Goal: Information Seeking & Learning: Learn about a topic

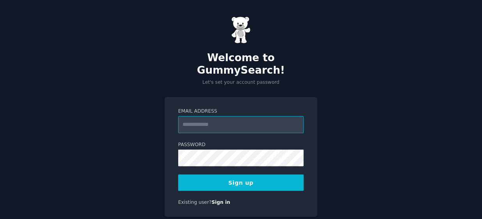
click at [221, 116] on input "Email Address" at bounding box center [241, 124] width 126 height 17
type input "**********"
click at [242, 175] on button "Sign up" at bounding box center [241, 183] width 126 height 16
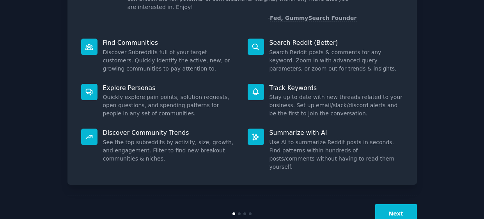
scroll to position [85, 0]
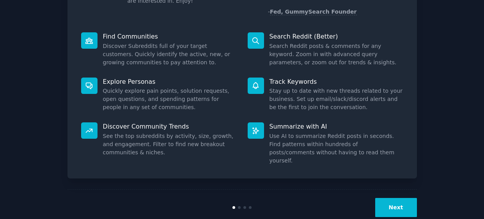
click at [394, 198] on button "Next" at bounding box center [396, 207] width 42 height 19
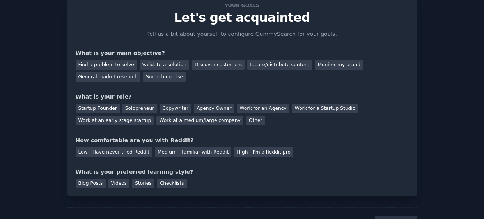
scroll to position [27, 0]
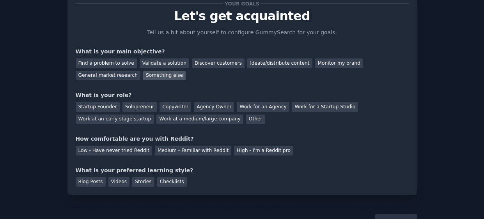
click at [143, 77] on div "Something else" at bounding box center [164, 76] width 42 height 10
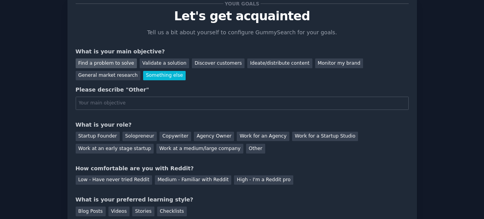
click at [96, 62] on div "Find a problem to solve" at bounding box center [106, 63] width 61 height 10
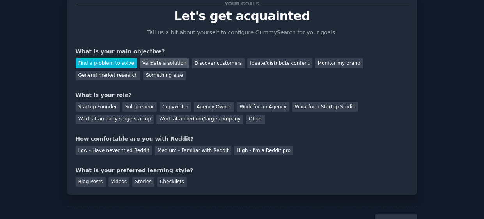
click at [150, 65] on div "Validate a solution" at bounding box center [165, 63] width 50 height 10
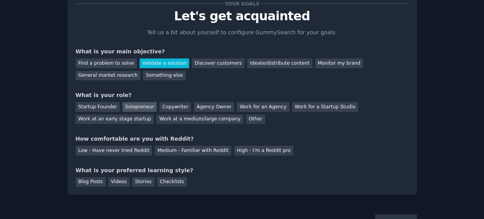
click at [138, 107] on div "Solopreneur" at bounding box center [139, 107] width 34 height 10
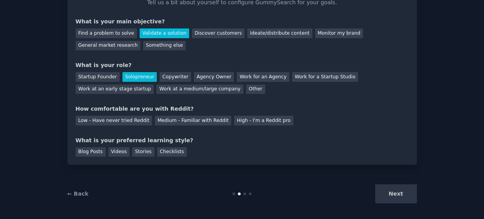
scroll to position [60, 0]
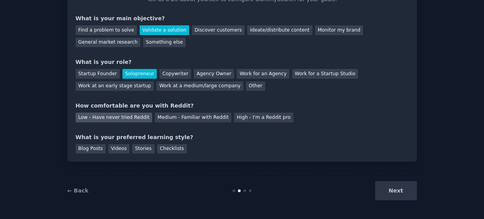
click at [112, 114] on div "Low - Have never tried Reddit" at bounding box center [114, 118] width 76 height 10
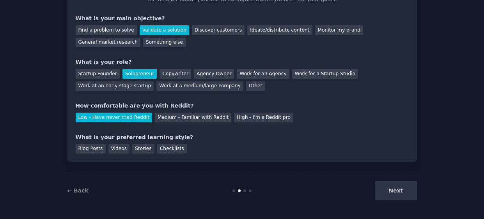
click at [177, 135] on div "What is your preferred learning style?" at bounding box center [242, 137] width 333 height 8
click at [115, 149] on div "Videos" at bounding box center [118, 149] width 21 height 10
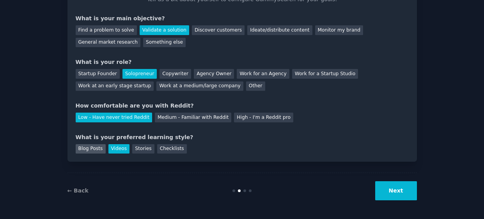
click at [89, 145] on div "Blog Posts" at bounding box center [91, 149] width 30 height 10
click at [116, 149] on div "Videos" at bounding box center [118, 149] width 21 height 10
click at [399, 191] on button "Next" at bounding box center [396, 190] width 42 height 19
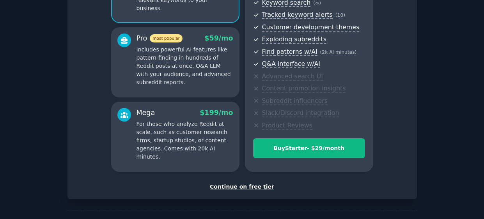
scroll to position [120, 0]
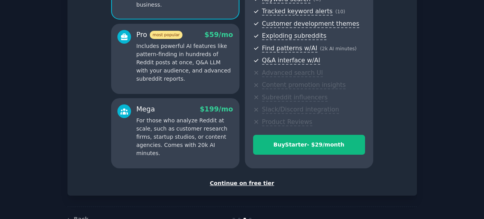
click at [255, 184] on div "Continue on free tier" at bounding box center [242, 183] width 333 height 8
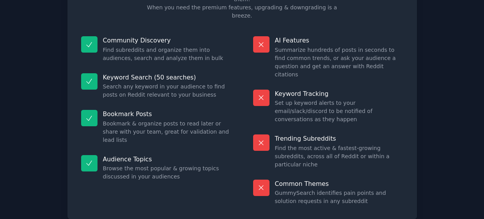
scroll to position [84, 0]
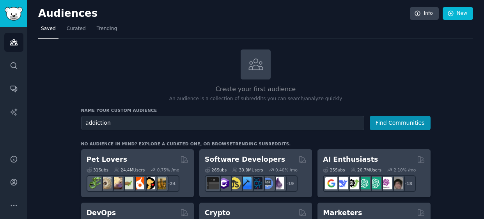
click at [370, 116] on button "Find Communities" at bounding box center [400, 123] width 61 height 14
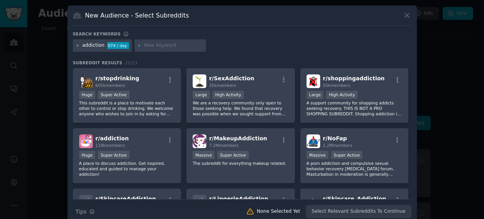
click at [77, 47] on icon at bounding box center [78, 46] width 4 height 4
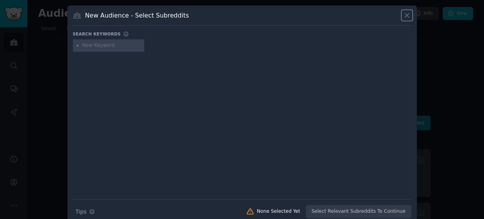
click at [407, 16] on icon at bounding box center [407, 15] width 4 height 4
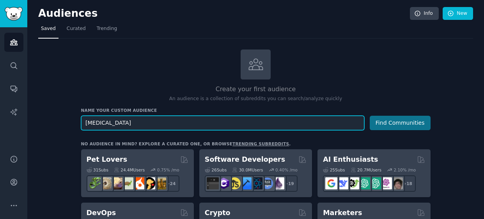
type input "drug addiction"
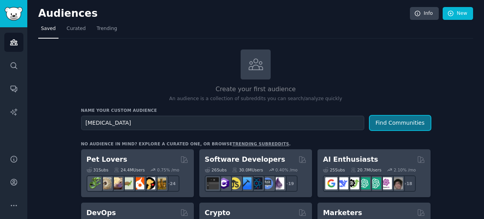
click at [392, 123] on button "Find Communities" at bounding box center [400, 123] width 61 height 14
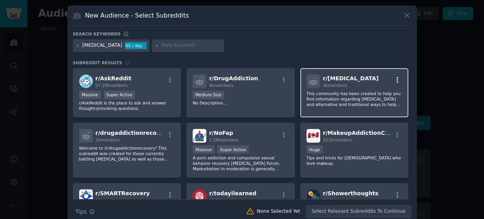
click at [395, 79] on icon "button" at bounding box center [397, 79] width 7 height 7
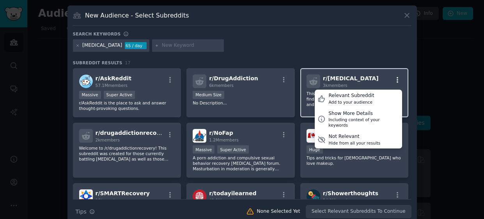
click at [396, 79] on icon "button" at bounding box center [397, 79] width 2 height 5
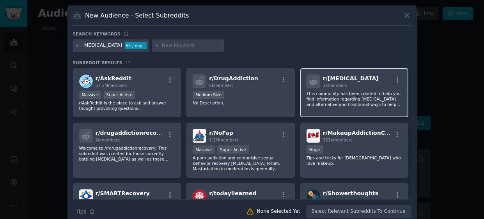
click at [355, 97] on p "This community has been created to help you find information regarding drug add…" at bounding box center [354, 99] width 96 height 16
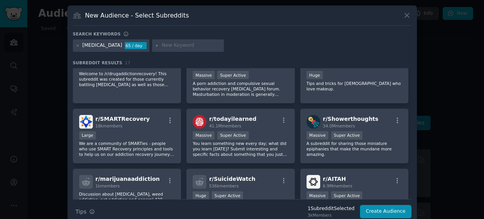
scroll to position [76, 0]
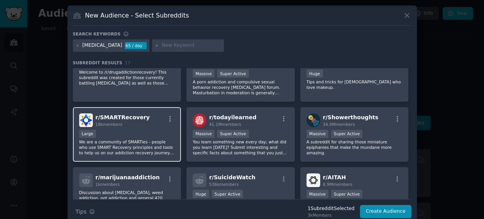
click at [116, 130] on div "Large" at bounding box center [127, 135] width 96 height 10
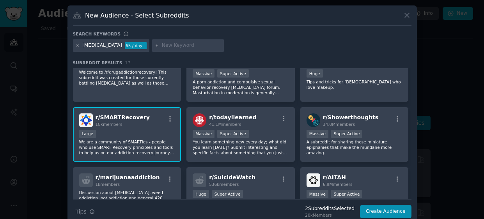
click at [116, 130] on div "Large" at bounding box center [127, 135] width 96 height 10
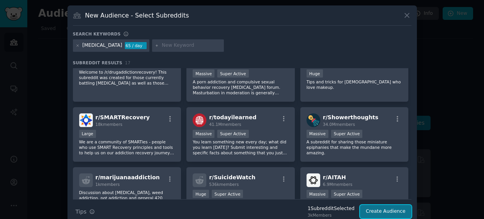
click at [385, 212] on button "Create Audience" at bounding box center [385, 211] width 51 height 13
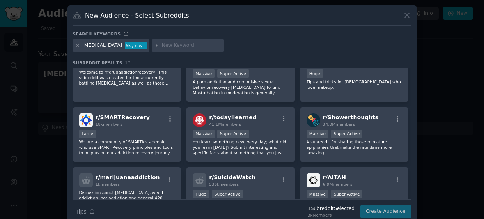
scroll to position [10, 0]
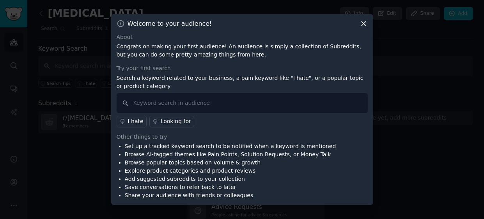
click at [166, 122] on div "Looking for" at bounding box center [176, 121] width 30 height 8
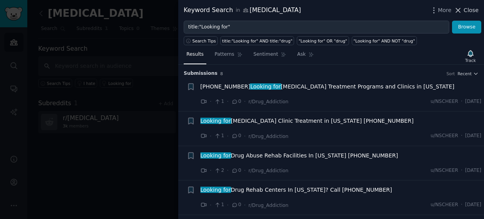
click at [457, 11] on icon at bounding box center [458, 10] width 8 height 8
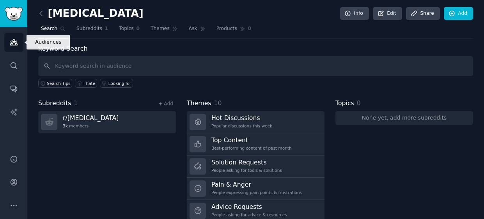
click at [10, 44] on icon "Sidebar" at bounding box center [14, 42] width 8 height 8
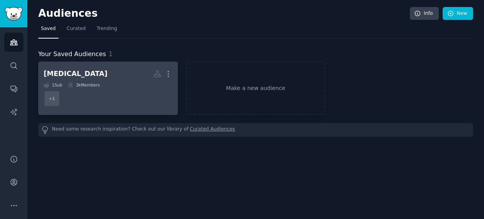
click at [96, 102] on dd "+ 1" at bounding box center [108, 99] width 129 height 22
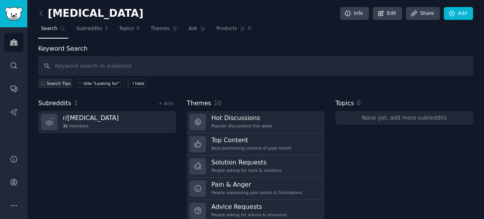
click at [55, 81] on span "Search Tips" at bounding box center [59, 83] width 24 height 5
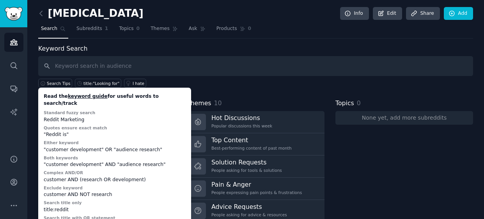
click at [71, 97] on link "keyword guide" at bounding box center [88, 96] width 40 height 5
click at [188, 62] on input "text" at bounding box center [255, 66] width 435 height 20
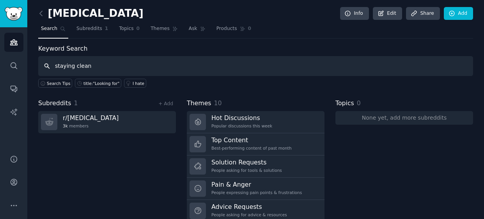
type input "staying clean"
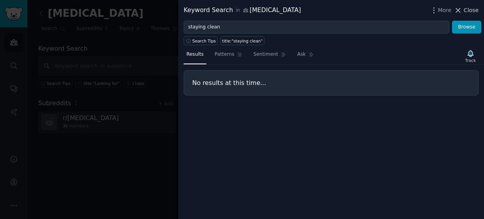
click at [461, 12] on icon at bounding box center [458, 10] width 8 height 8
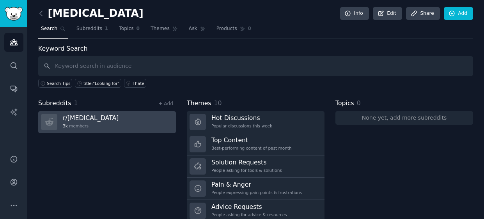
click at [120, 122] on link "r/ Drug_Addiction 3k members" at bounding box center [107, 122] width 138 height 22
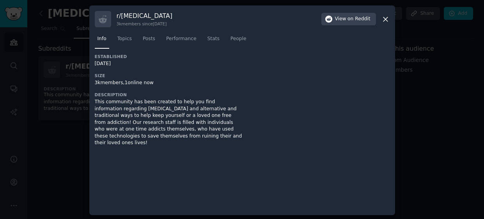
scroll to position [1, 0]
click at [127, 36] on span "Topics" at bounding box center [124, 38] width 14 height 7
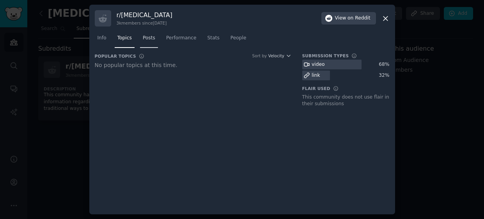
click at [143, 39] on span "Posts" at bounding box center [149, 38] width 12 height 7
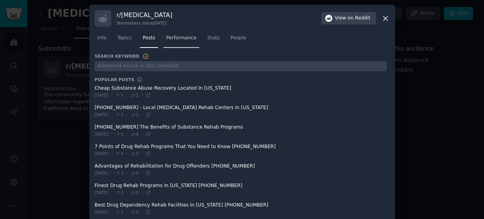
click at [170, 38] on span "Performance" at bounding box center [181, 38] width 30 height 7
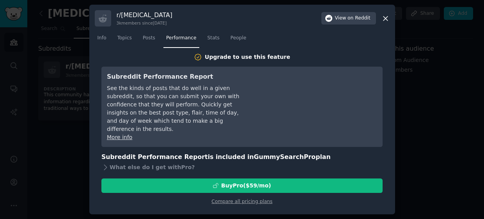
click at [384, 18] on icon at bounding box center [385, 18] width 4 height 4
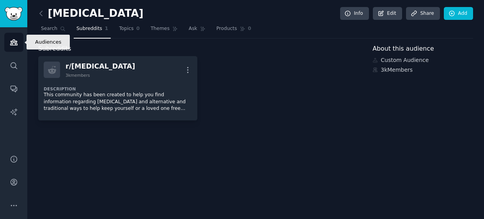
click at [14, 44] on icon "Sidebar" at bounding box center [14, 42] width 8 height 8
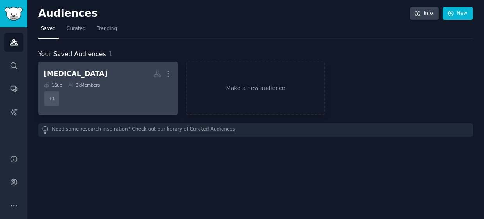
click at [112, 105] on dd "r/Drug_Addiction + 1" at bounding box center [108, 99] width 129 height 22
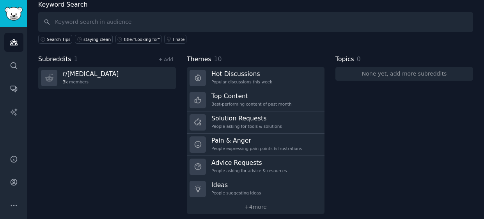
scroll to position [49, 0]
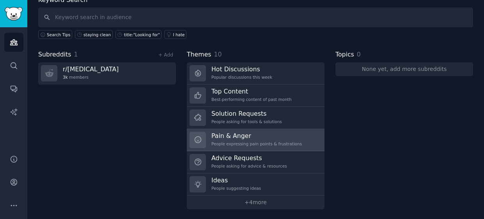
click at [212, 142] on div "People expressing pain points & frustrations" at bounding box center [256, 143] width 90 height 5
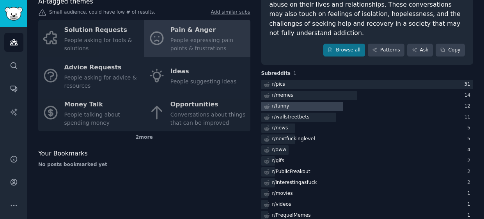
scroll to position [103, 0]
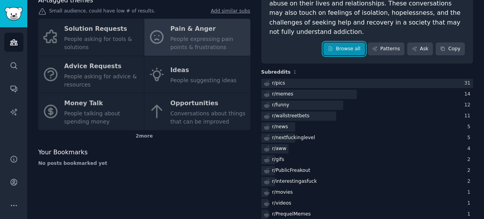
click at [351, 42] on link "Browse all" at bounding box center [344, 48] width 42 height 13
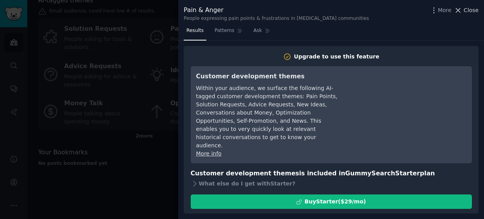
click at [459, 10] on icon at bounding box center [458, 10] width 4 height 4
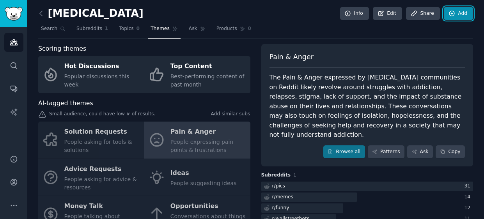
click at [463, 12] on link "Add" at bounding box center [458, 13] width 29 height 13
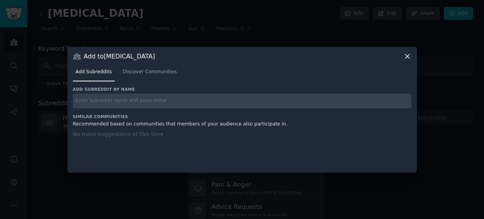
click at [406, 57] on icon at bounding box center [407, 56] width 4 height 4
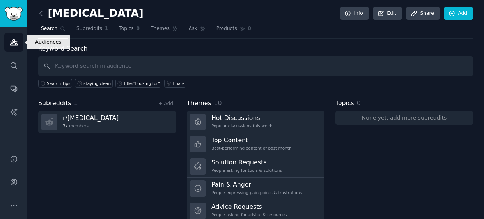
click at [14, 46] on icon "Sidebar" at bounding box center [14, 42] width 8 height 8
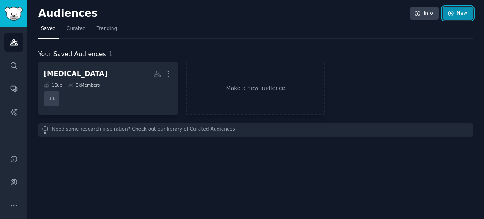
click at [457, 15] on link "New" at bounding box center [457, 13] width 30 height 13
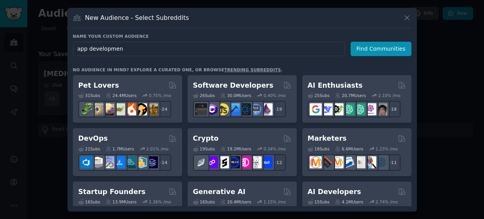
type input "app development"
click button "Find Communities" at bounding box center [380, 49] width 61 height 14
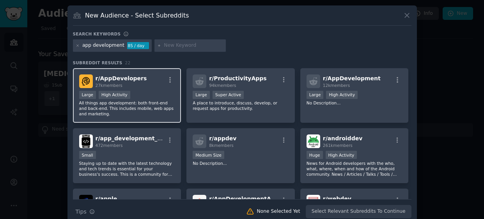
click at [142, 87] on div "r/ AppDevelopers 27k members" at bounding box center [127, 81] width 96 height 14
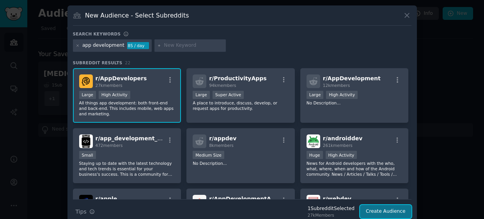
click at [386, 212] on button "Create Audience" at bounding box center [385, 211] width 51 height 13
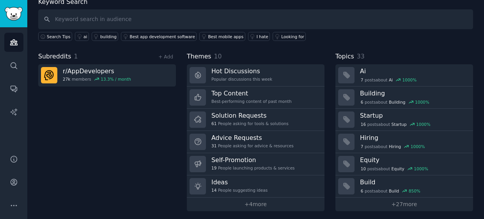
scroll to position [49, 0]
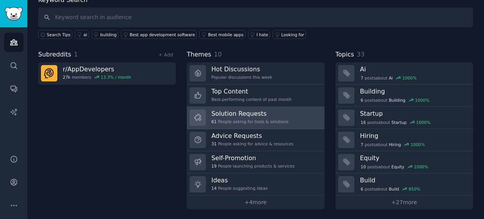
click at [222, 113] on h3 "Solution Requests" at bounding box center [249, 114] width 77 height 8
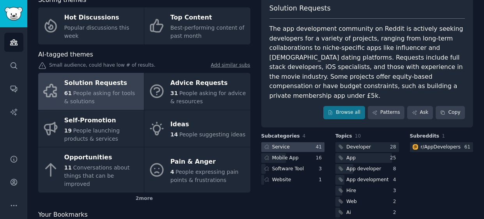
click at [280, 144] on div "Service" at bounding box center [281, 147] width 18 height 7
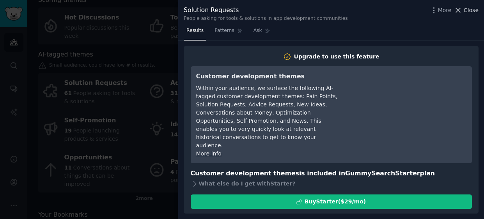
click at [458, 12] on icon at bounding box center [458, 10] width 8 height 8
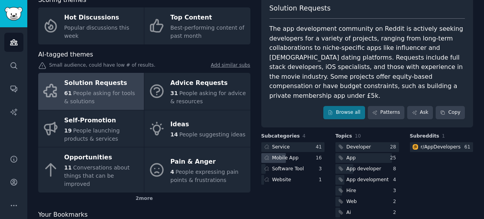
click at [289, 155] on div "Mobile App" at bounding box center [285, 158] width 27 height 7
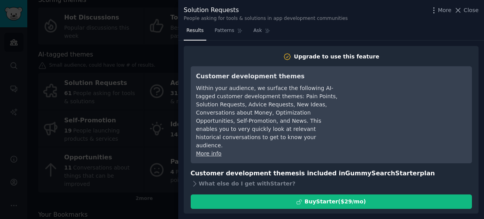
click at [315, 215] on link "Compare all pricing plans" at bounding box center [331, 217] width 61 height 5
